Goal: Find specific page/section: Find specific page/section

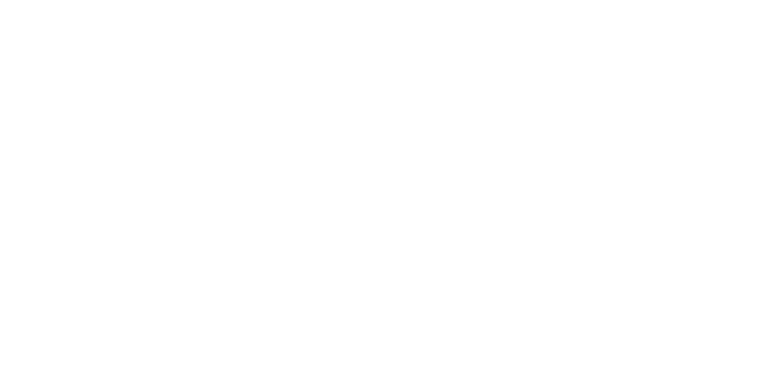
select select "Song"
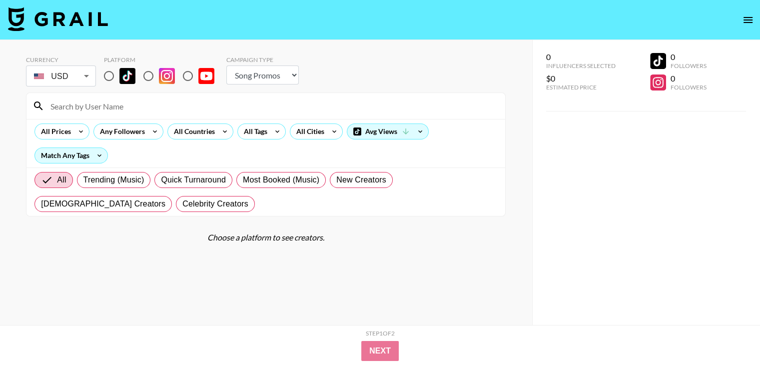
click at [186, 75] on input "radio" at bounding box center [187, 75] width 21 height 21
radio input "true"
click at [186, 76] on input "radio" at bounding box center [187, 75] width 21 height 21
click at [173, 106] on input at bounding box center [271, 106] width 455 height 16
click at [189, 72] on input "radio" at bounding box center [187, 75] width 21 height 21
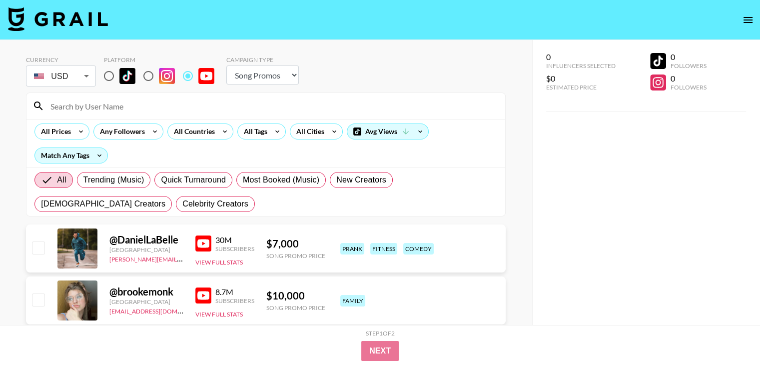
click at [187, 102] on input at bounding box center [271, 106] width 455 height 16
paste input "@RegenaD"
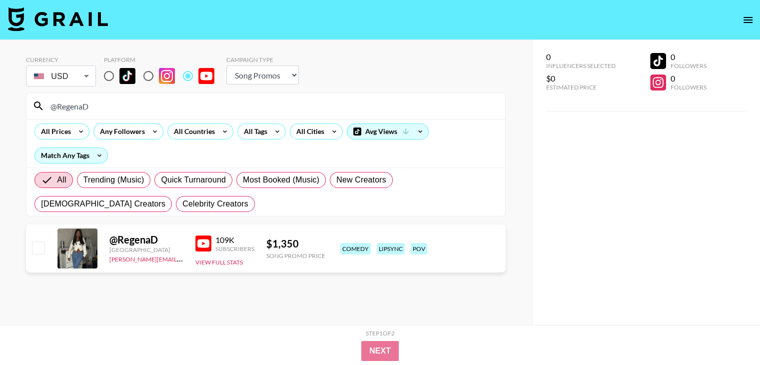
drag, startPoint x: 28, startPoint y: 111, endPoint x: 0, endPoint y: 111, distance: 28.5
click at [0, 111] on div "Currency USD USD ​ Platform Campaign Type Choose Type... Song Promos Brand Prom…" at bounding box center [266, 202] width 532 height 325
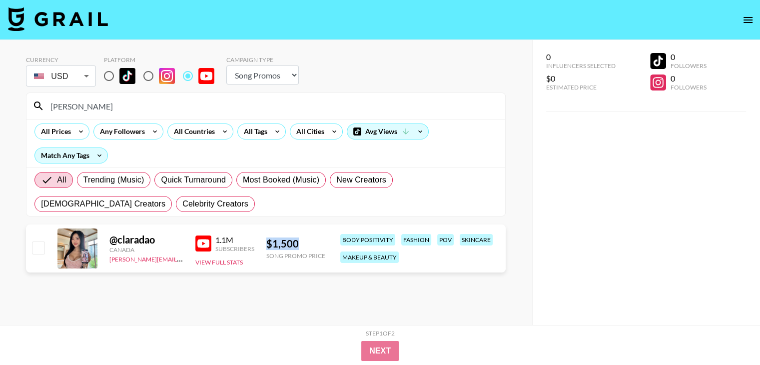
drag, startPoint x: 307, startPoint y: 242, endPoint x: 263, endPoint y: 240, distance: 44.0
click at [263, 240] on div "@ claradao [GEOGRAPHIC_DATA] [PERSON_NAME][EMAIL_ADDRESS][DOMAIN_NAME] 1.1M Sub…" at bounding box center [266, 248] width 480 height 48
copy div "$ 1,500"
click at [149, 235] on div "@ [GEOGRAPHIC_DATA]" at bounding box center [146, 239] width 74 height 12
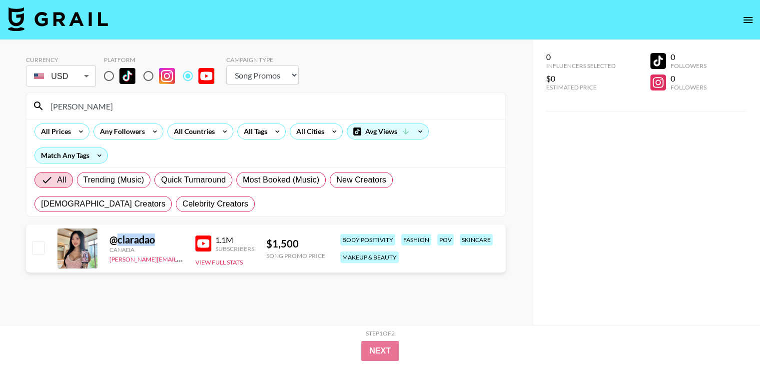
copy div "claradao"
drag, startPoint x: 123, startPoint y: 113, endPoint x: 0, endPoint y: 103, distance: 123.8
click at [0, 103] on div "Currency USD USD ​ Platform Campaign Type Choose Type... Song Promos Brand Prom…" at bounding box center [266, 202] width 532 height 325
paste input "@mialicevlogs"
click at [62, 108] on input "@mialicevlogs" at bounding box center [271, 106] width 455 height 16
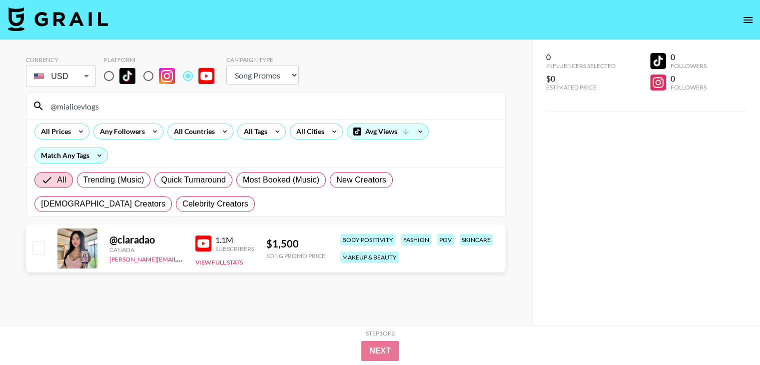
click at [62, 108] on input "@mialicevlogs" at bounding box center [271, 106] width 455 height 16
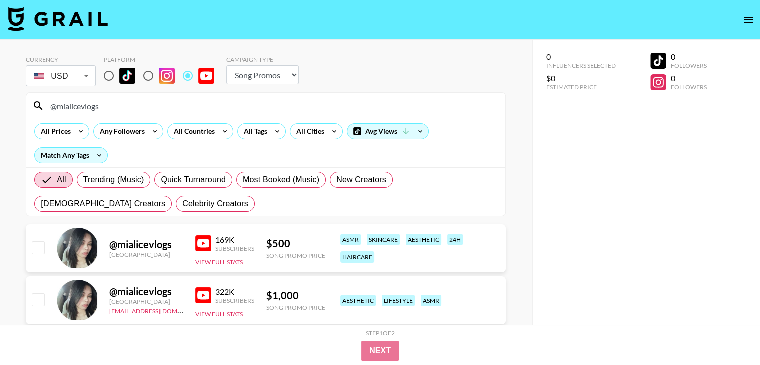
click at [58, 108] on input "@mialicevlogs" at bounding box center [271, 106] width 455 height 16
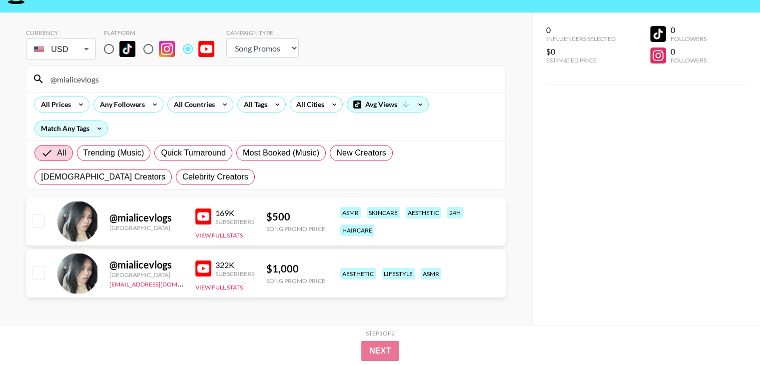
scroll to position [40, 0]
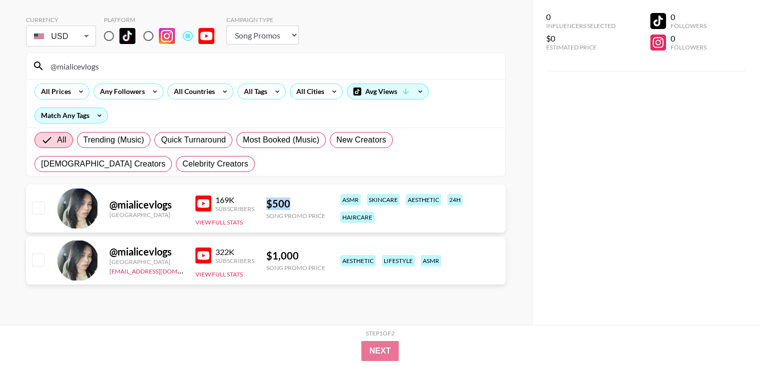
drag, startPoint x: 290, startPoint y: 207, endPoint x: 266, endPoint y: 202, distance: 24.4
click at [266, 202] on div "$ 500" at bounding box center [295, 203] width 59 height 12
copy div "$ 500"
click at [106, 67] on input "@mialicevlogs" at bounding box center [271, 66] width 455 height 16
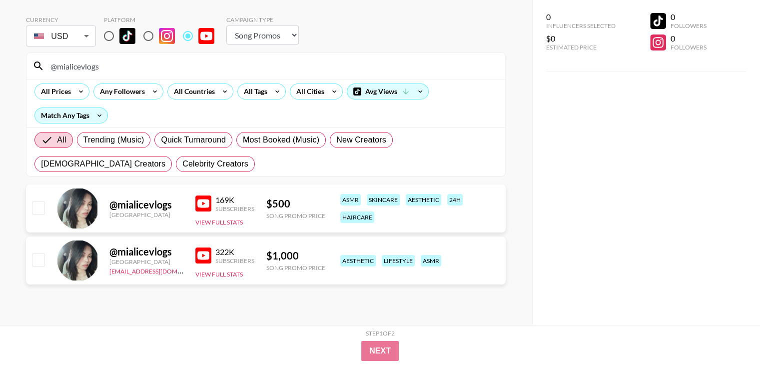
click at [106, 67] on input "@mialicevlogs" at bounding box center [271, 66] width 455 height 16
paste input "giaflip10"
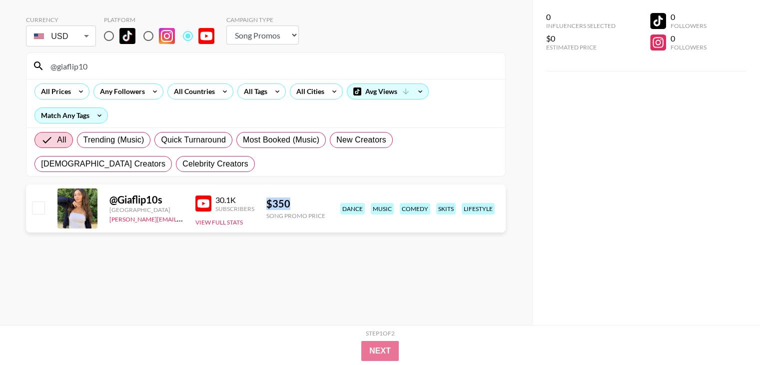
drag, startPoint x: 276, startPoint y: 200, endPoint x: 265, endPoint y: 200, distance: 10.5
click at [265, 200] on div "@ Giaflip10s [GEOGRAPHIC_DATA] [PERSON_NAME][EMAIL_ADDRESS][DOMAIN_NAME] 30.1K …" at bounding box center [266, 208] width 480 height 48
copy div "$ 350"
click at [174, 66] on input "@giaflip10" at bounding box center [271, 66] width 455 height 16
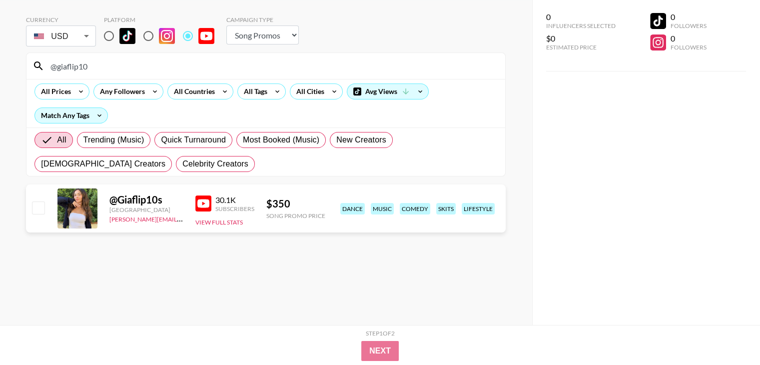
click at [174, 66] on input "@giaflip10" at bounding box center [271, 66] width 455 height 16
paste input "taylortiminskas"
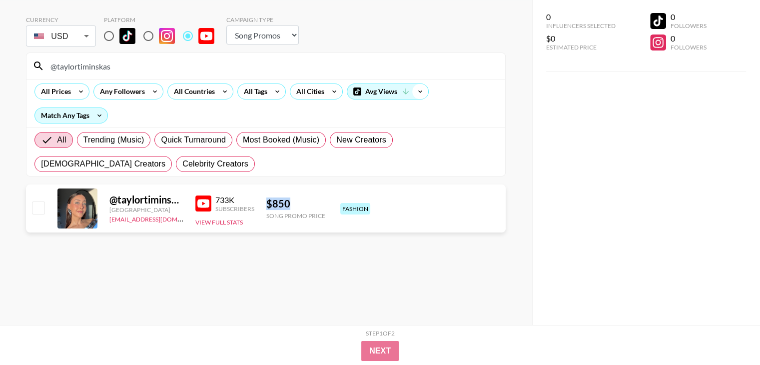
drag, startPoint x: 289, startPoint y: 203, endPoint x: 421, endPoint y: 89, distance: 174.6
click at [264, 199] on div "@ taylortiminskas [GEOGRAPHIC_DATA] [EMAIL_ADDRESS][DOMAIN_NAME] 733K Subscribe…" at bounding box center [266, 208] width 480 height 48
copy div "$ 850"
click at [144, 68] on input "@taylortiminskas" at bounding box center [271, 66] width 455 height 16
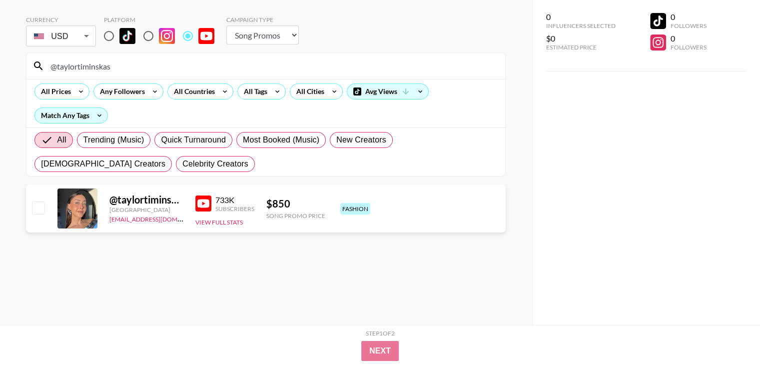
click at [144, 68] on input "@taylortiminskas" at bounding box center [271, 66] width 455 height 16
paste input "kat_longoria"
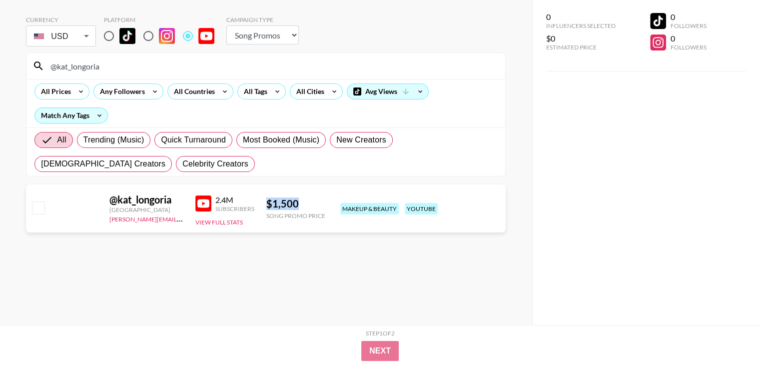
drag, startPoint x: 316, startPoint y: 200, endPoint x: 267, endPoint y: 195, distance: 49.7
click at [267, 195] on div "@ kat_longoria [GEOGRAPHIC_DATA] [PERSON_NAME][EMAIL_ADDRESS][DOMAIN_NAME] 2.4M…" at bounding box center [266, 208] width 480 height 48
copy div "$ 1,500"
click at [162, 66] on input "@kat_longoria" at bounding box center [271, 66] width 455 height 16
click at [161, 66] on input "@kat_longoria" at bounding box center [271, 66] width 455 height 16
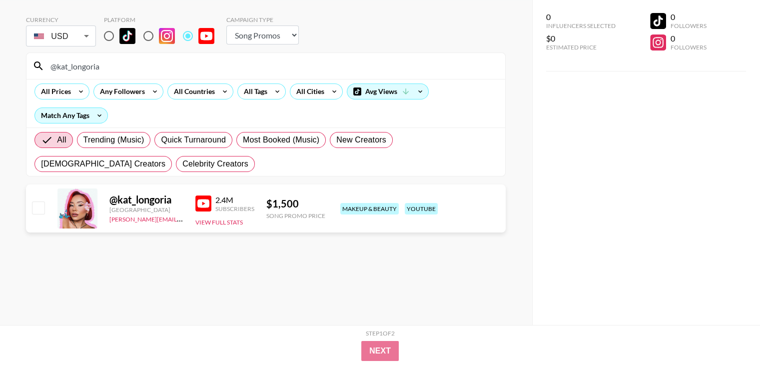
click at [161, 66] on input "@kat_longoria" at bounding box center [271, 66] width 455 height 16
paste input "princessameliawu"
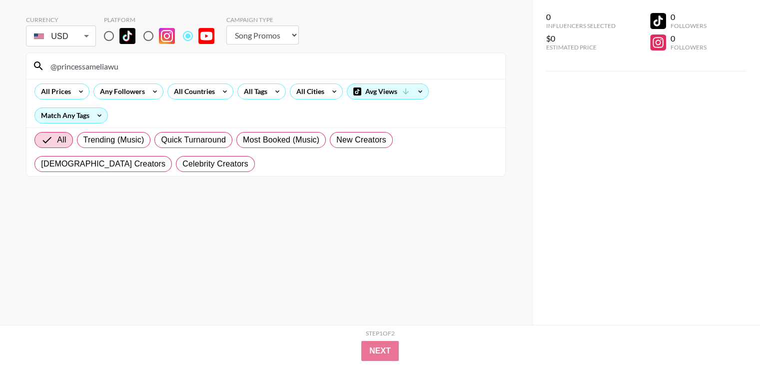
click at [59, 66] on input "@princessameliawu" at bounding box center [271, 66] width 455 height 16
drag, startPoint x: 135, startPoint y: 59, endPoint x: 28, endPoint y: 53, distance: 107.1
click at [28, 53] on div "princessameliawu" at bounding box center [265, 66] width 479 height 26
paste input "@Giadaryann"
click at [97, 64] on input "@Giadaryann" at bounding box center [271, 66] width 455 height 16
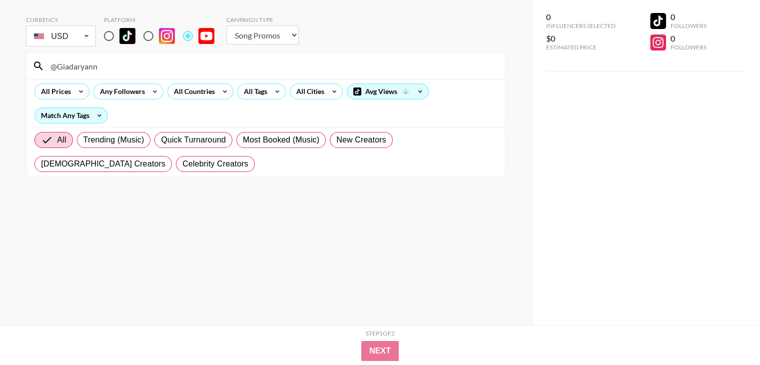
click at [97, 64] on input "@Giadaryann" at bounding box center [271, 66] width 455 height 16
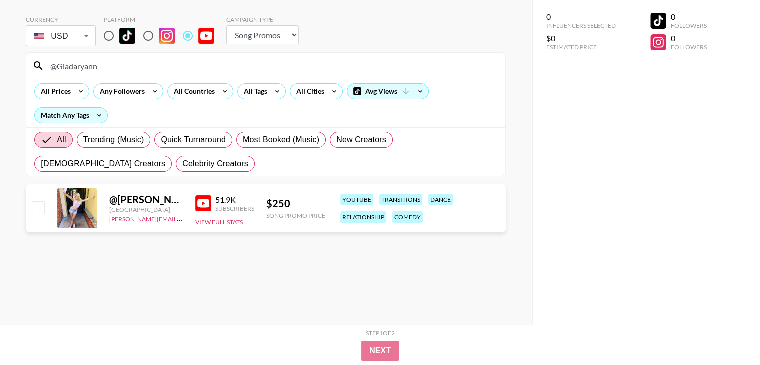
click at [140, 70] on input "@Giadaryann" at bounding box center [271, 66] width 455 height 16
drag, startPoint x: 284, startPoint y: 206, endPoint x: 264, endPoint y: 206, distance: 20.0
click at [264, 206] on div "@ Giadaryann [GEOGRAPHIC_DATA] [PERSON_NAME][EMAIL_ADDRESS][DOMAIN_NAME] 51.9K …" at bounding box center [266, 208] width 480 height 48
click at [264, 204] on div "@ Giadaryann [GEOGRAPHIC_DATA] [PERSON_NAME][EMAIL_ADDRESS][DOMAIN_NAME] 51.9K …" at bounding box center [266, 208] width 480 height 48
drag, startPoint x: 262, startPoint y: 201, endPoint x: 302, endPoint y: 202, distance: 39.5
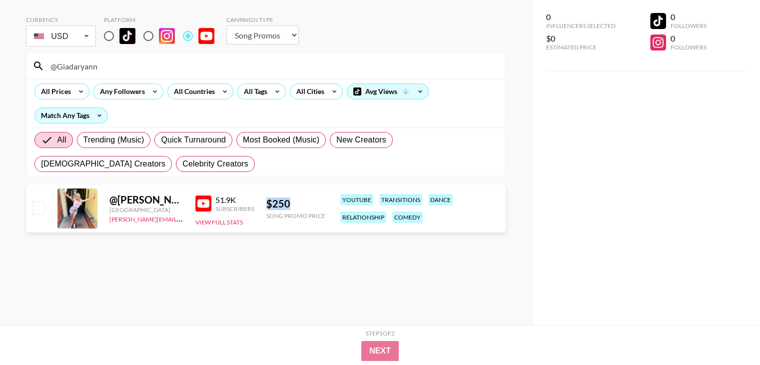
click at [302, 202] on div "@ Giadaryann [GEOGRAPHIC_DATA] [PERSON_NAME][EMAIL_ADDRESS][DOMAIN_NAME] 51.9K …" at bounding box center [266, 208] width 480 height 48
copy div "$ 250"
click at [108, 72] on input "@Giadaryann" at bounding box center [271, 66] width 455 height 16
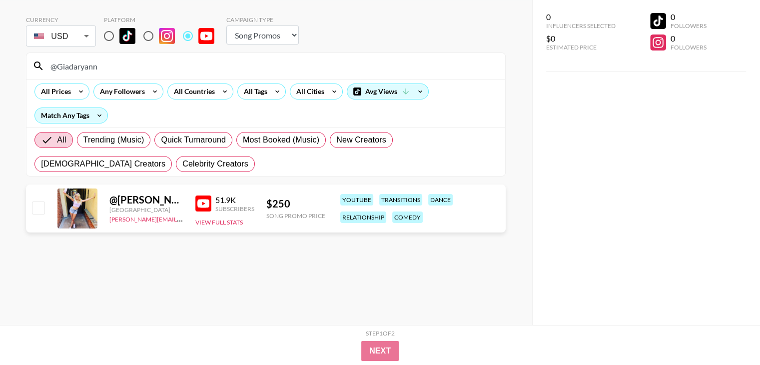
paste input "andweaso"
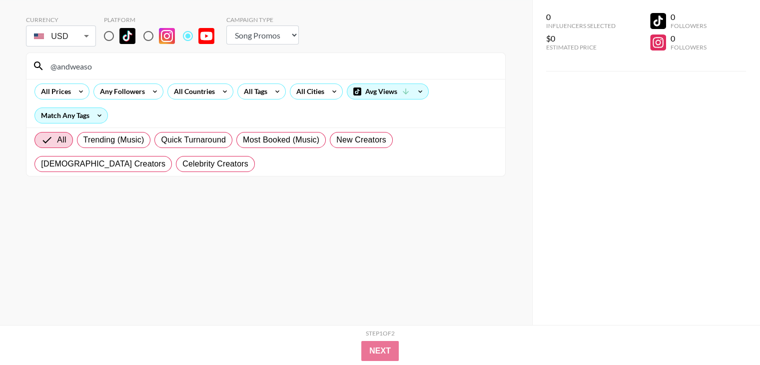
type input "@andweaso"
